Goal: Transaction & Acquisition: Subscribe to service/newsletter

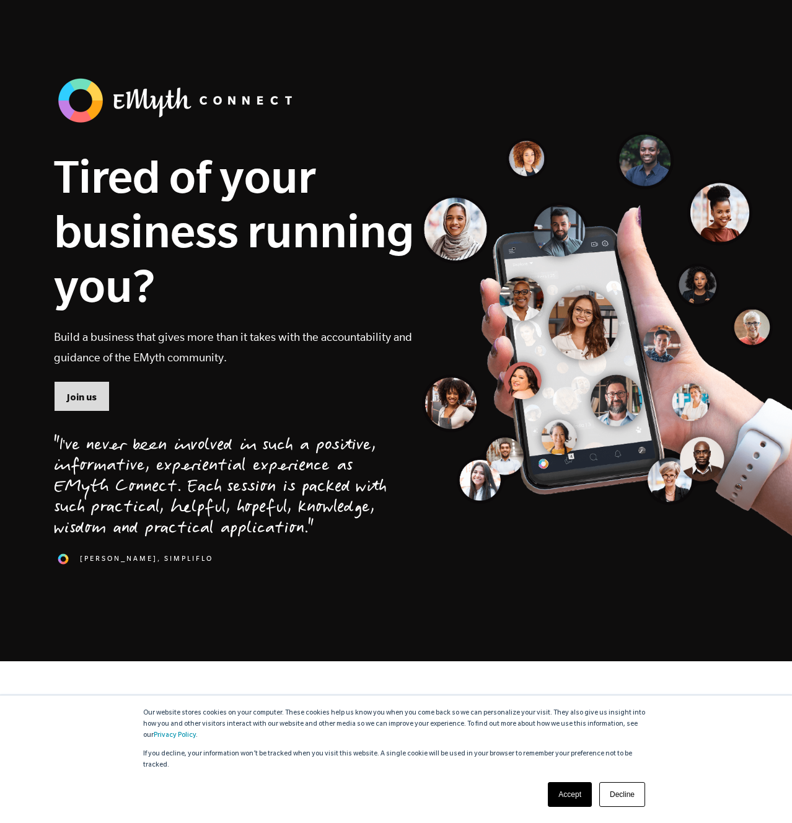
click at [91, 395] on span "Join us" at bounding box center [82, 398] width 30 height 14
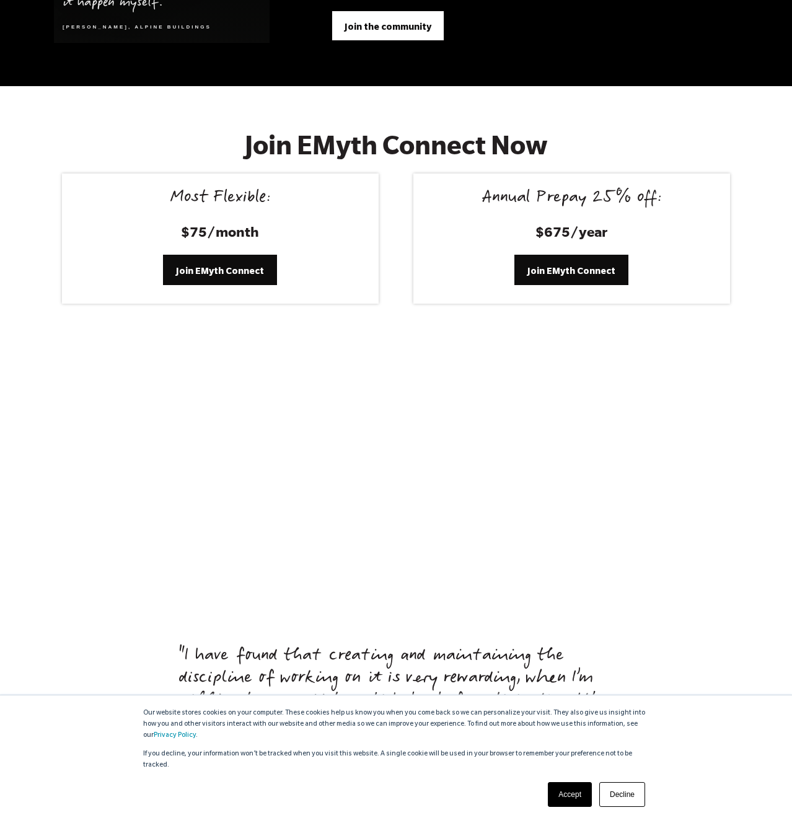
scroll to position [5100, 0]
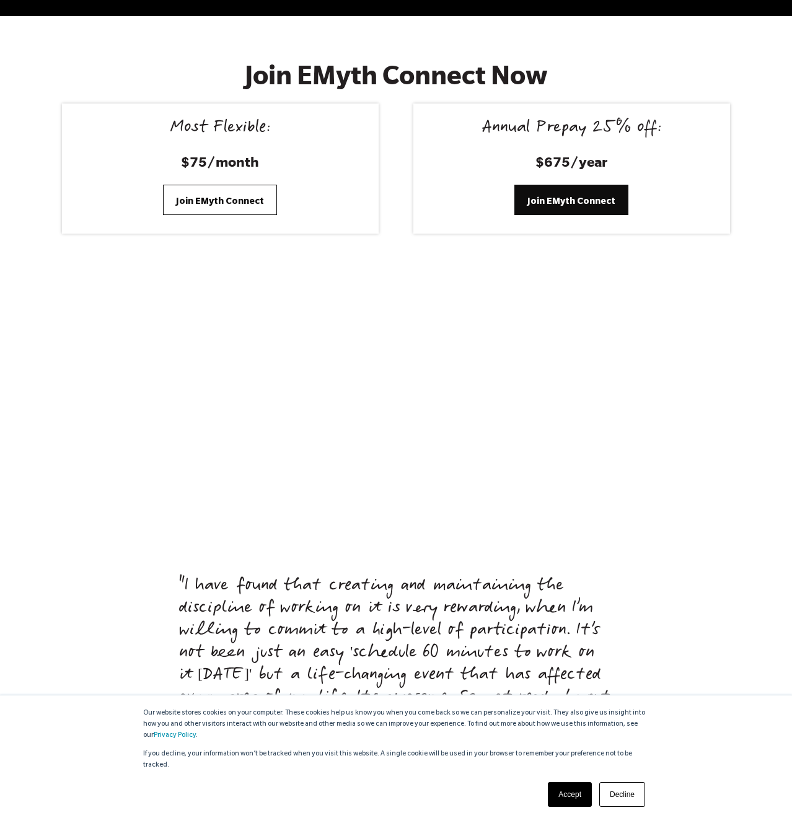
click at [209, 185] on link "Join EMyth Connect" at bounding box center [220, 200] width 114 height 30
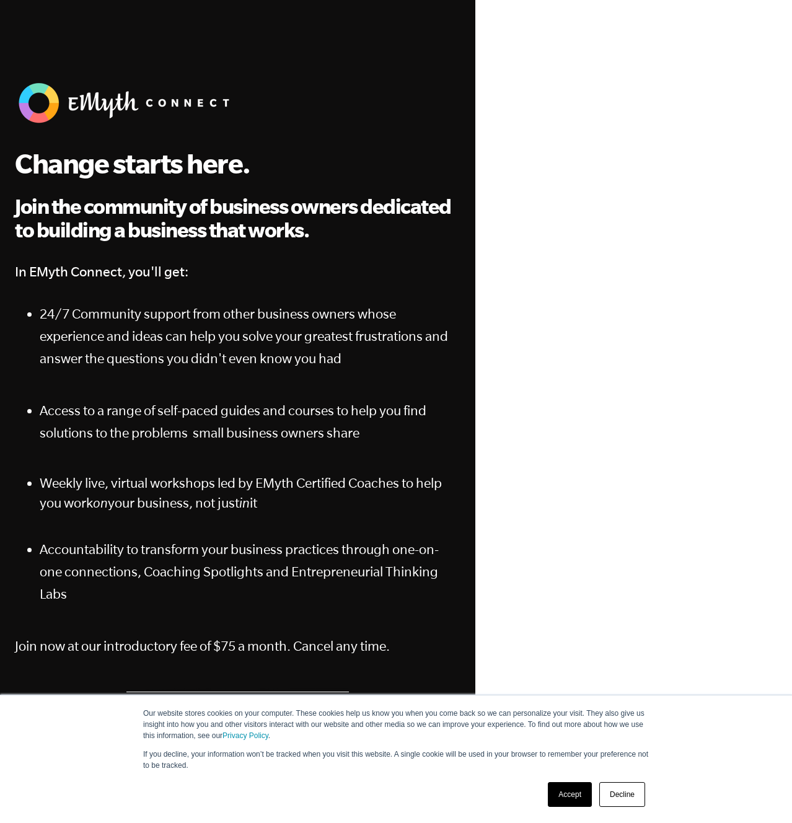
scroll to position [8, 0]
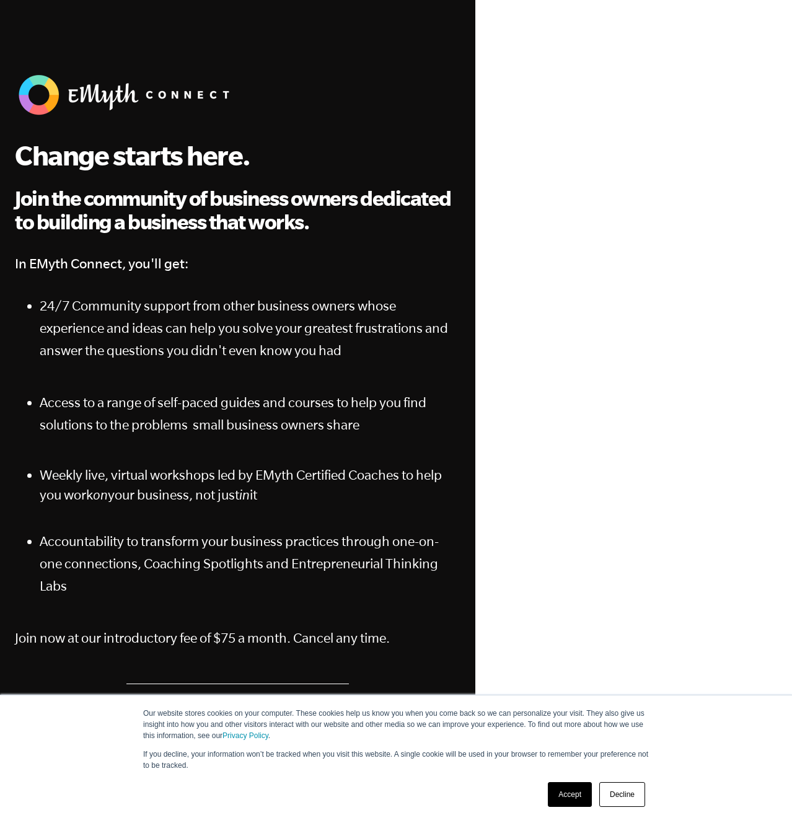
click at [580, 797] on link "Accept" at bounding box center [570, 794] width 44 height 25
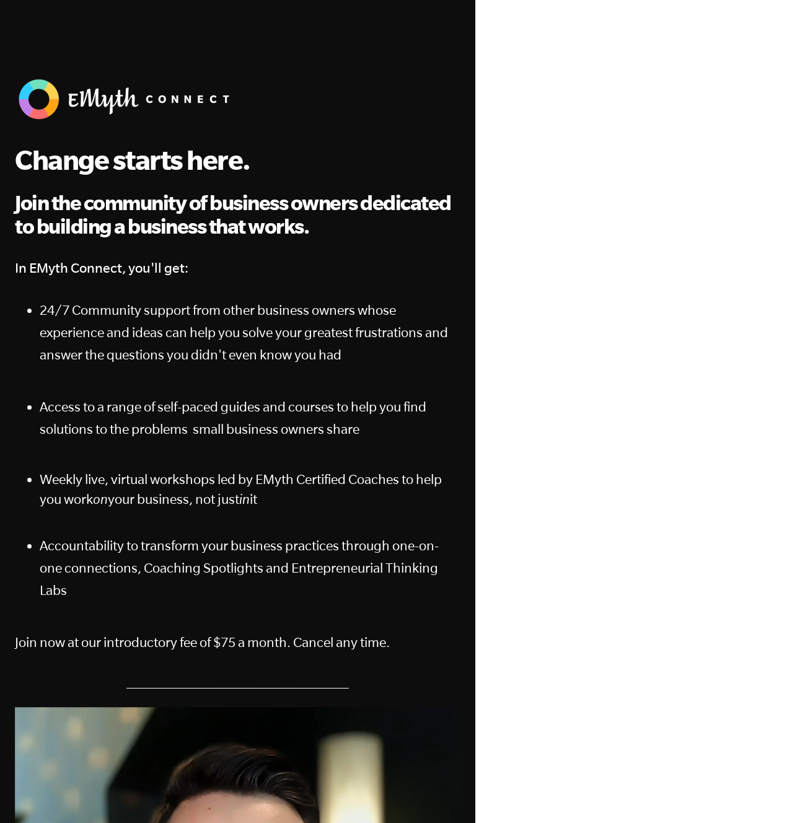
scroll to position [0, 0]
